Goal: Obtain resource: Obtain resource

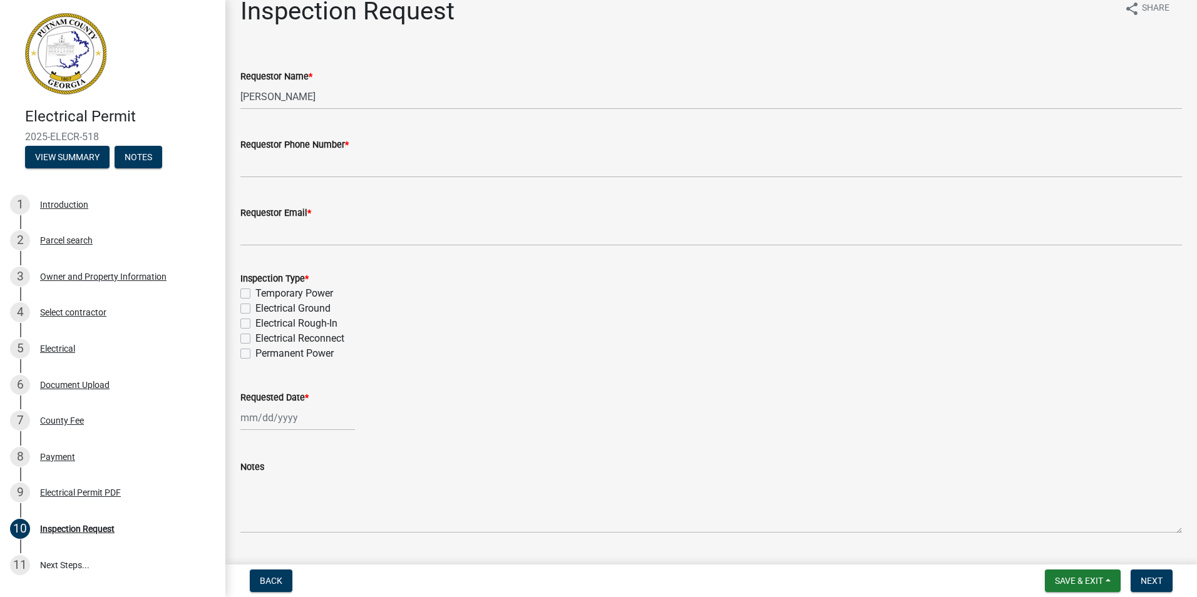
scroll to position [51, 0]
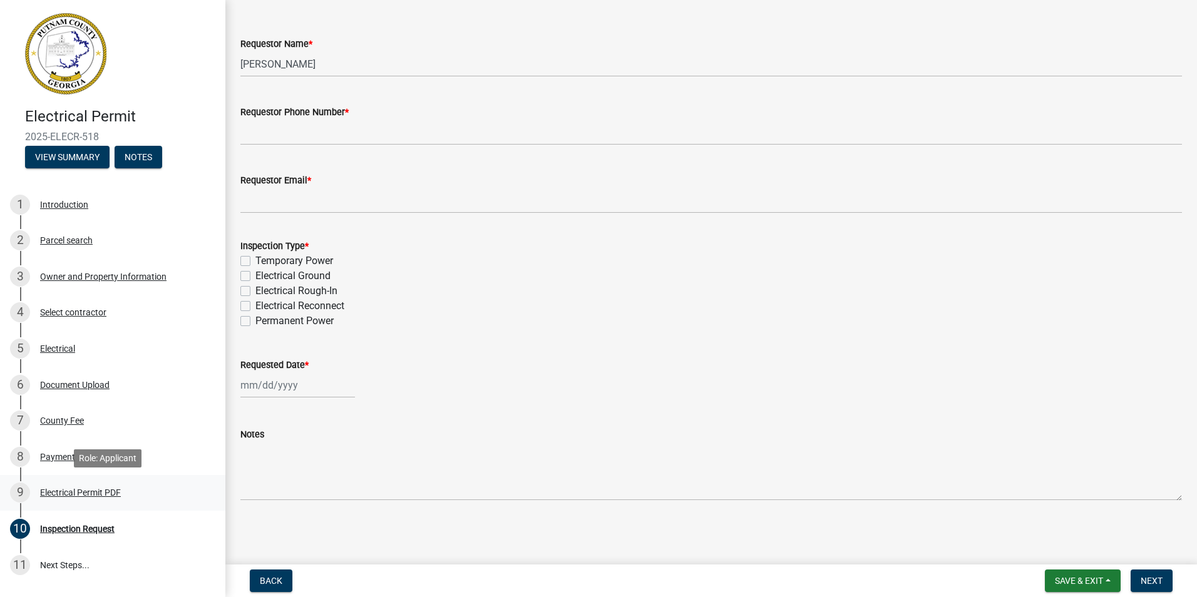
click at [86, 491] on div "Electrical Permit PDF" at bounding box center [80, 492] width 81 height 9
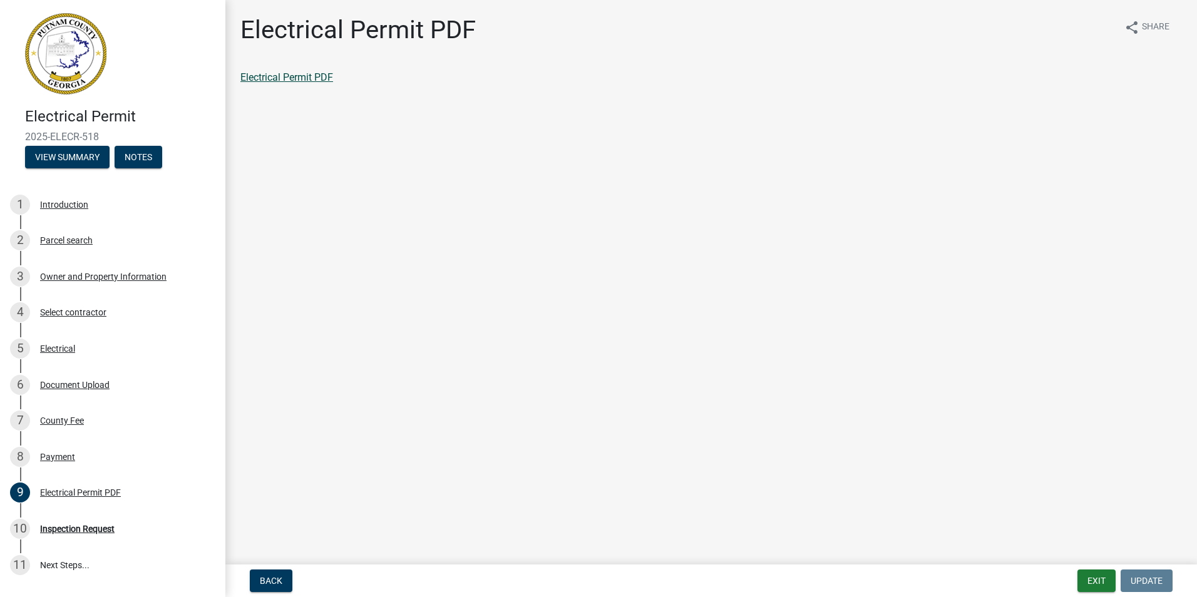
click at [275, 81] on link "Electrical Permit PDF" at bounding box center [286, 77] width 93 height 12
click at [78, 46] on img at bounding box center [65, 53] width 81 height 81
click at [62, 157] on button "View Summary" at bounding box center [67, 157] width 85 height 23
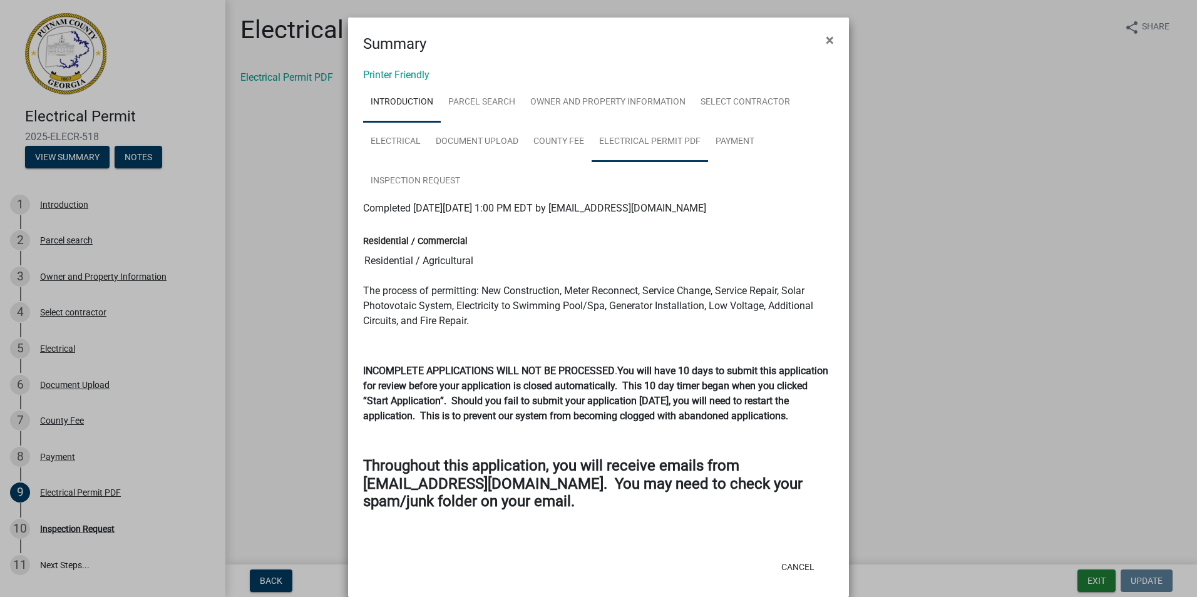
click at [659, 140] on link "Electrical Permit PDF" at bounding box center [650, 142] width 116 height 40
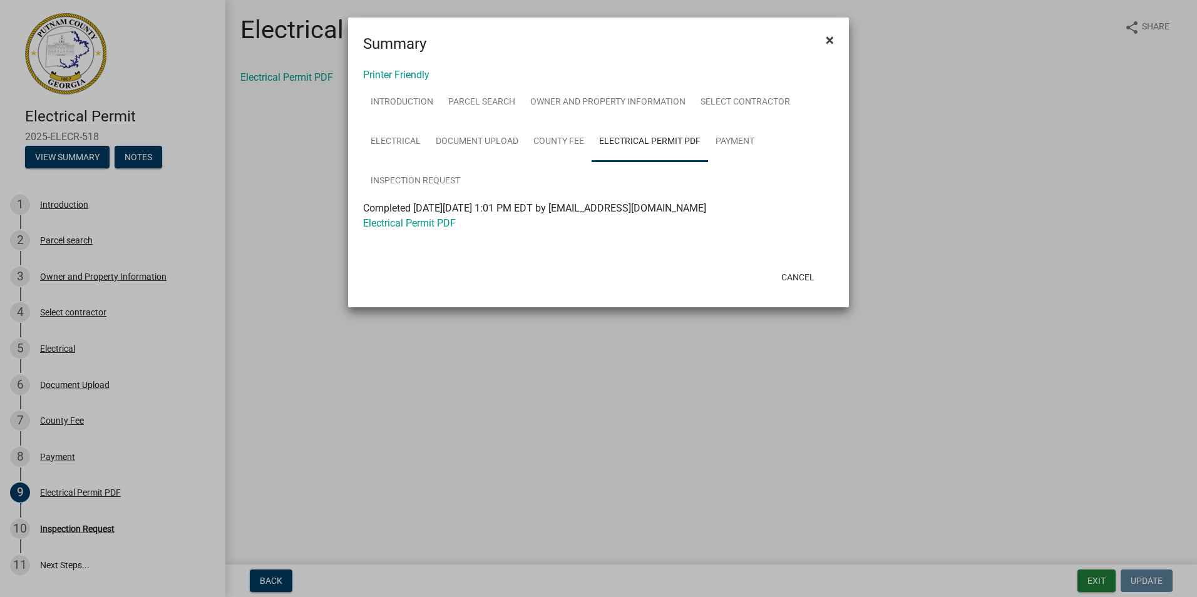
click at [830, 41] on span "×" at bounding box center [830, 40] width 8 height 18
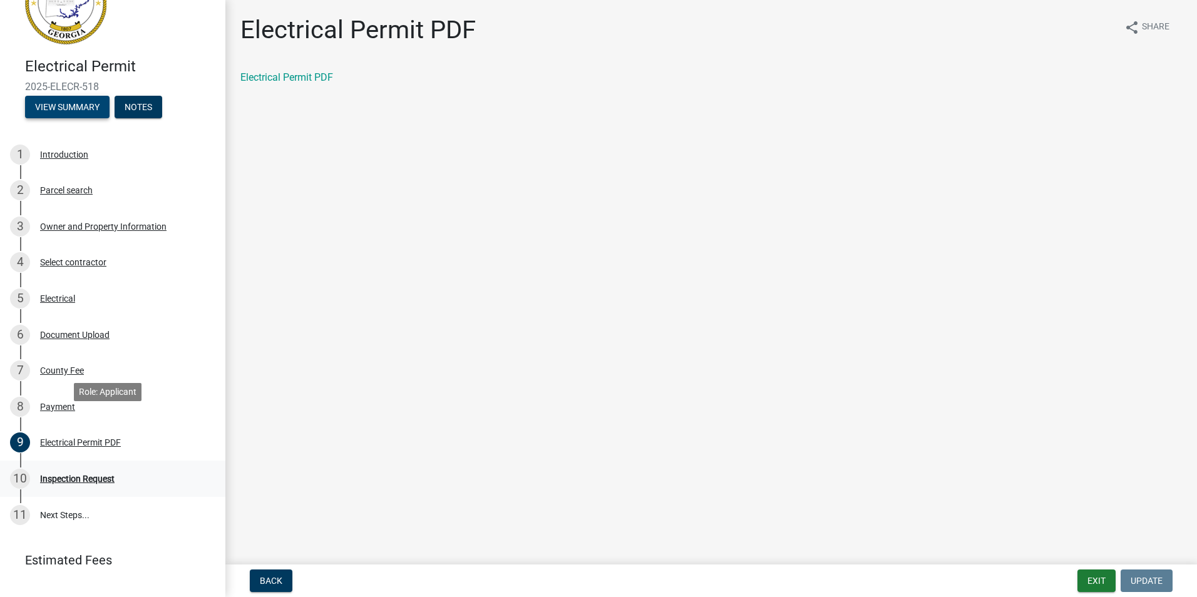
scroll to position [102, 0]
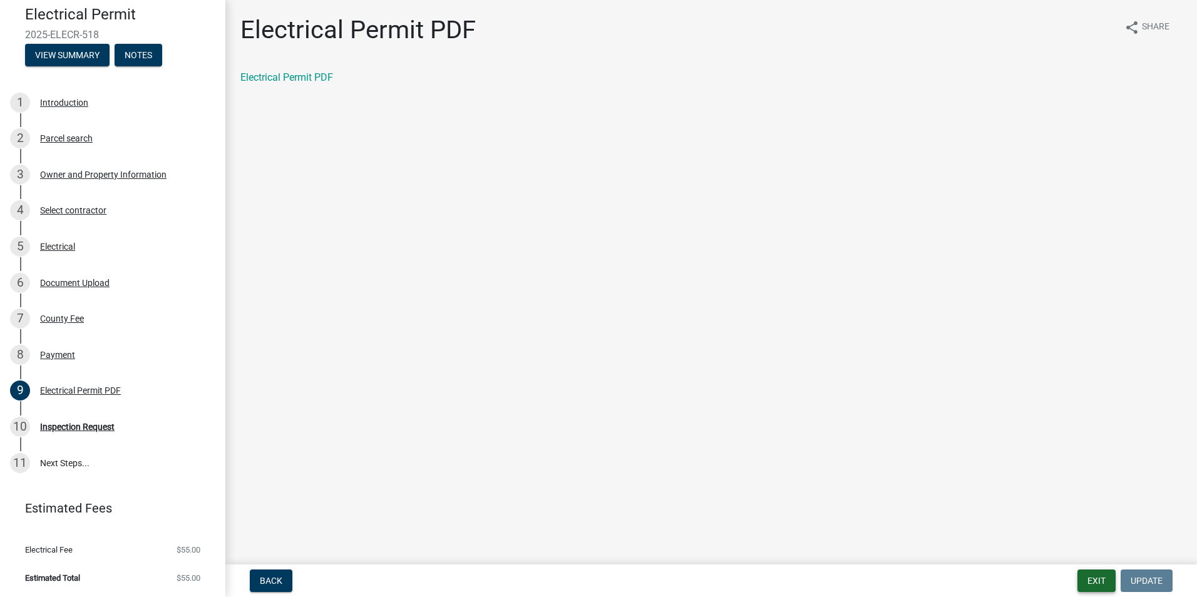
click at [1093, 581] on button "Exit" at bounding box center [1096, 581] width 38 height 23
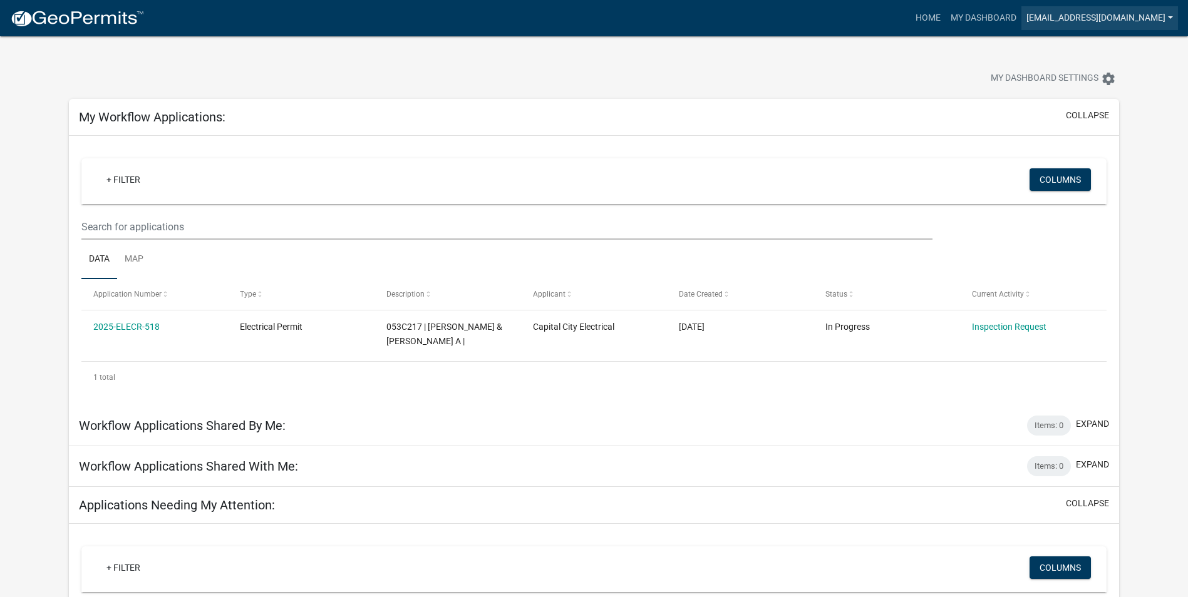
click at [1162, 22] on link "[EMAIL_ADDRESS][DOMAIN_NAME]" at bounding box center [1099, 18] width 157 height 24
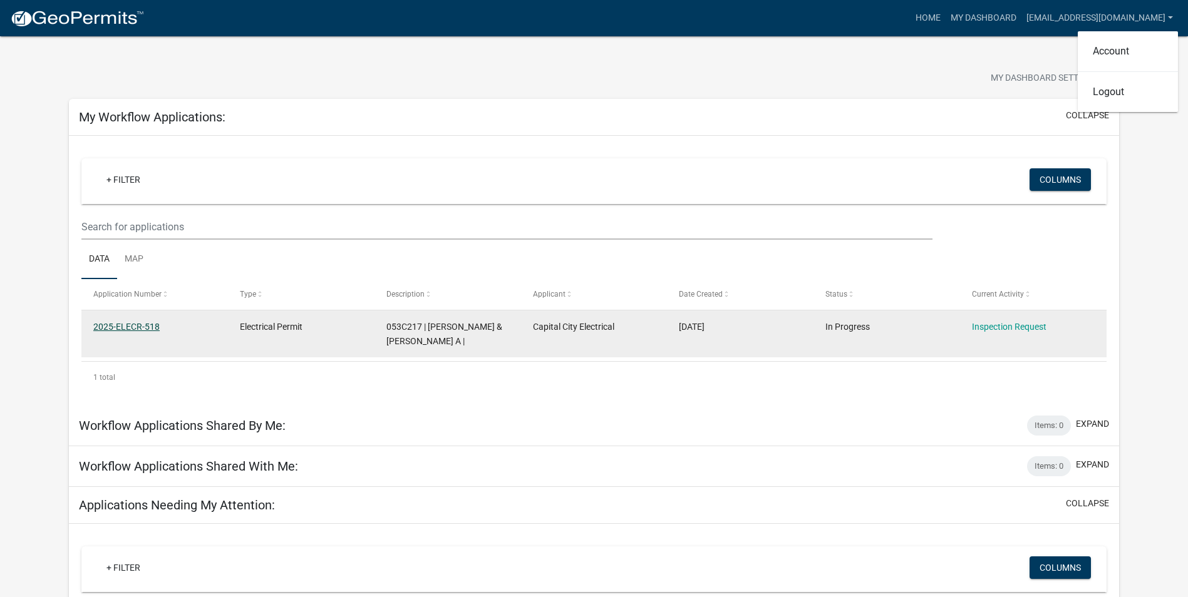
click at [129, 324] on link "2025-ELECR-518" at bounding box center [126, 327] width 66 height 10
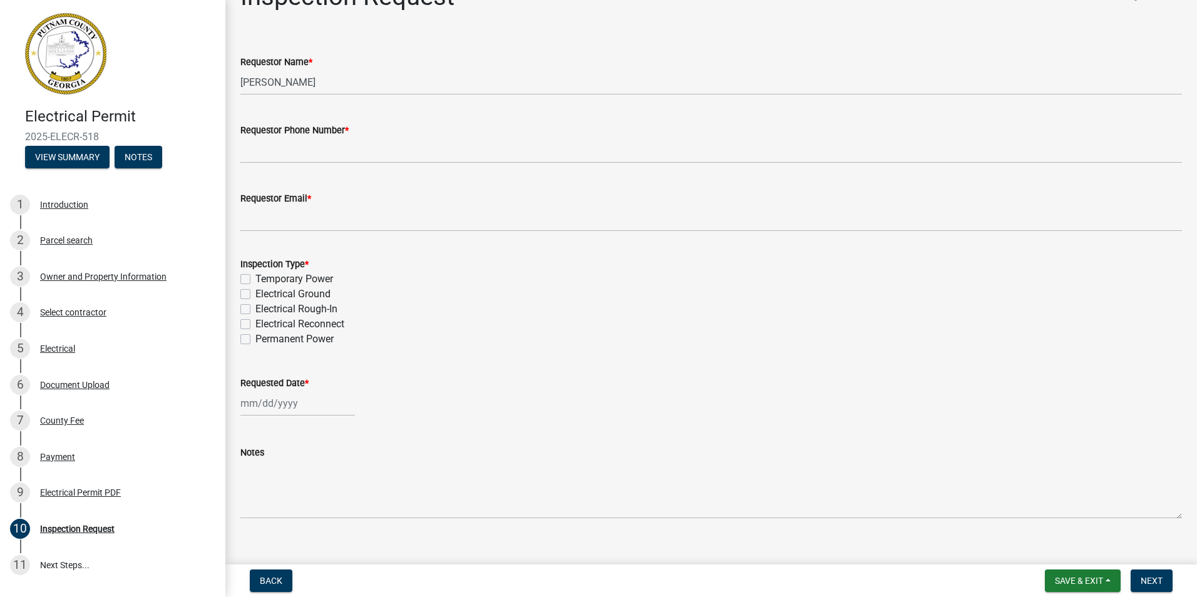
scroll to position [51, 0]
